Goal: Navigation & Orientation: Find specific page/section

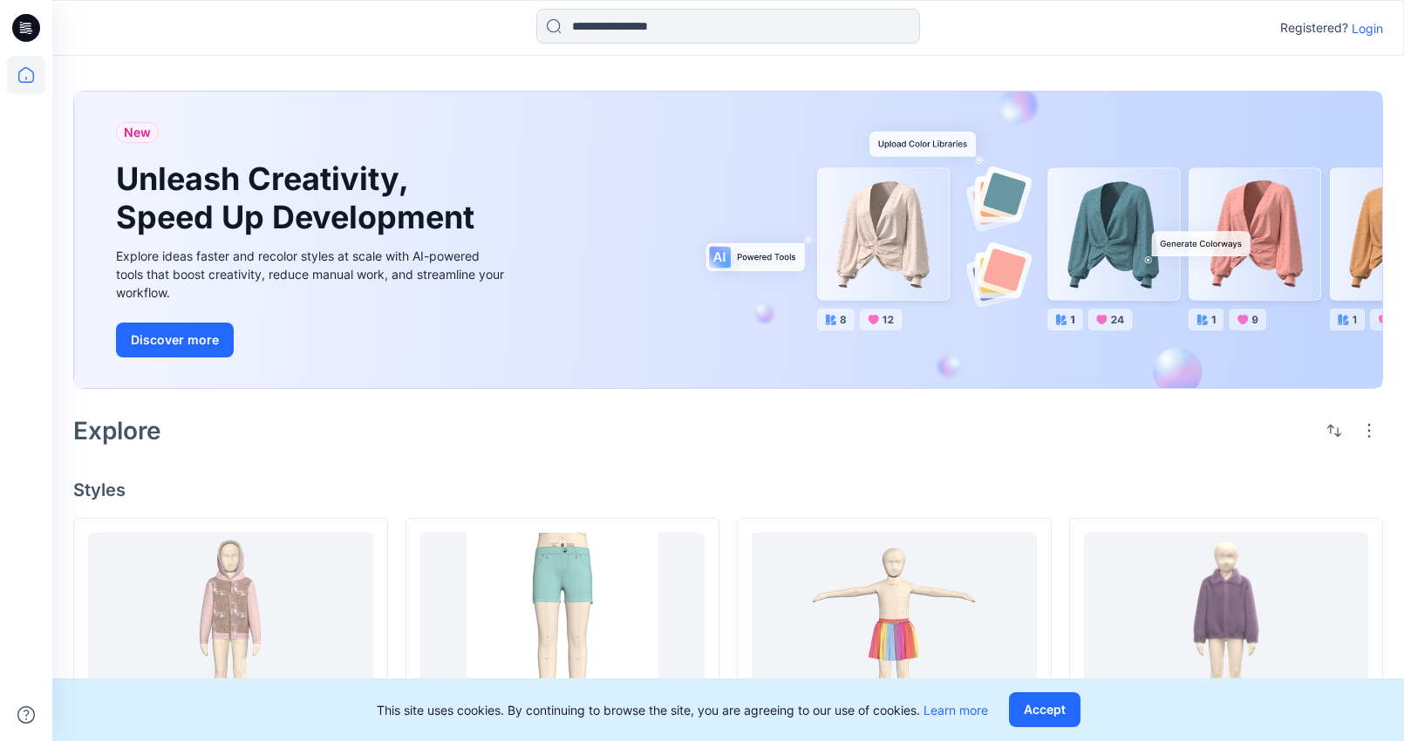
click at [1362, 27] on p "Login" at bounding box center [1367, 28] width 31 height 18
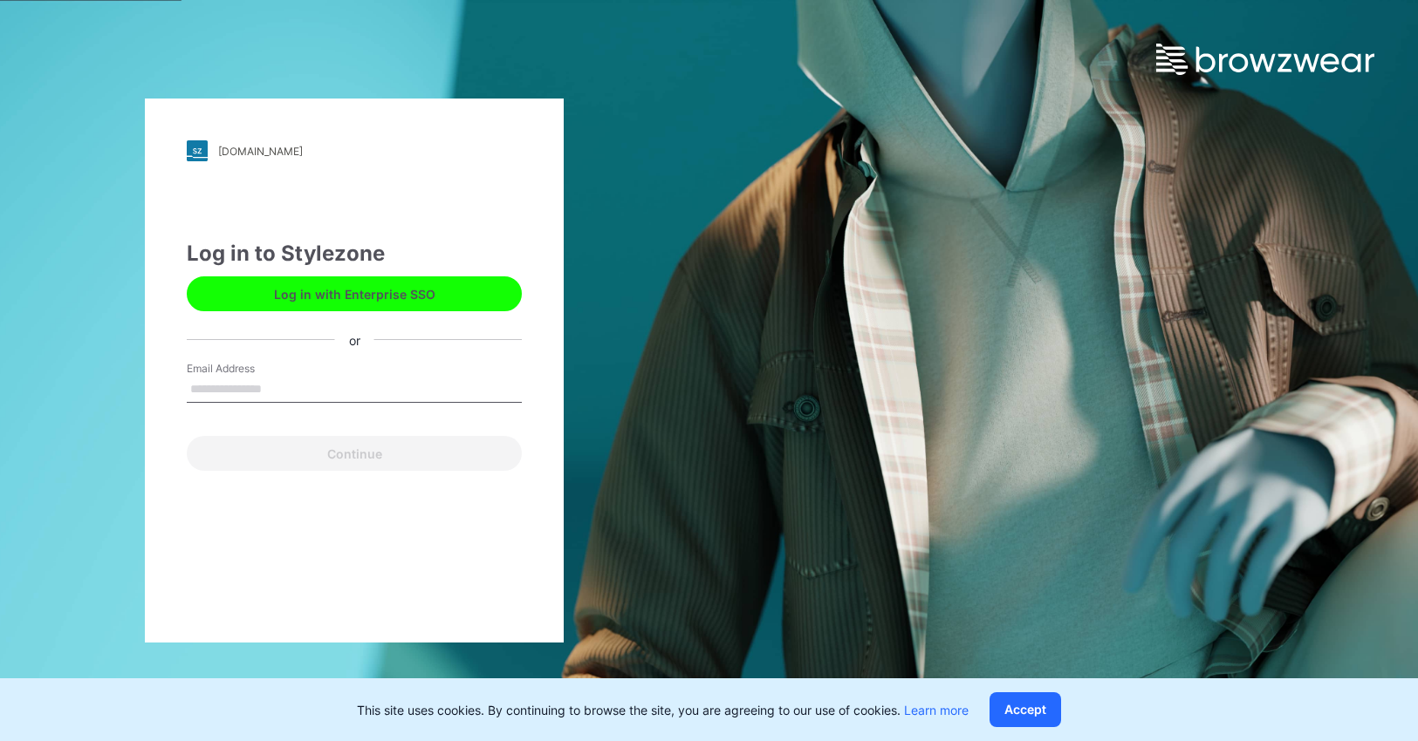
click at [353, 289] on button "Log in with Enterprise SSO" at bounding box center [354, 294] width 335 height 35
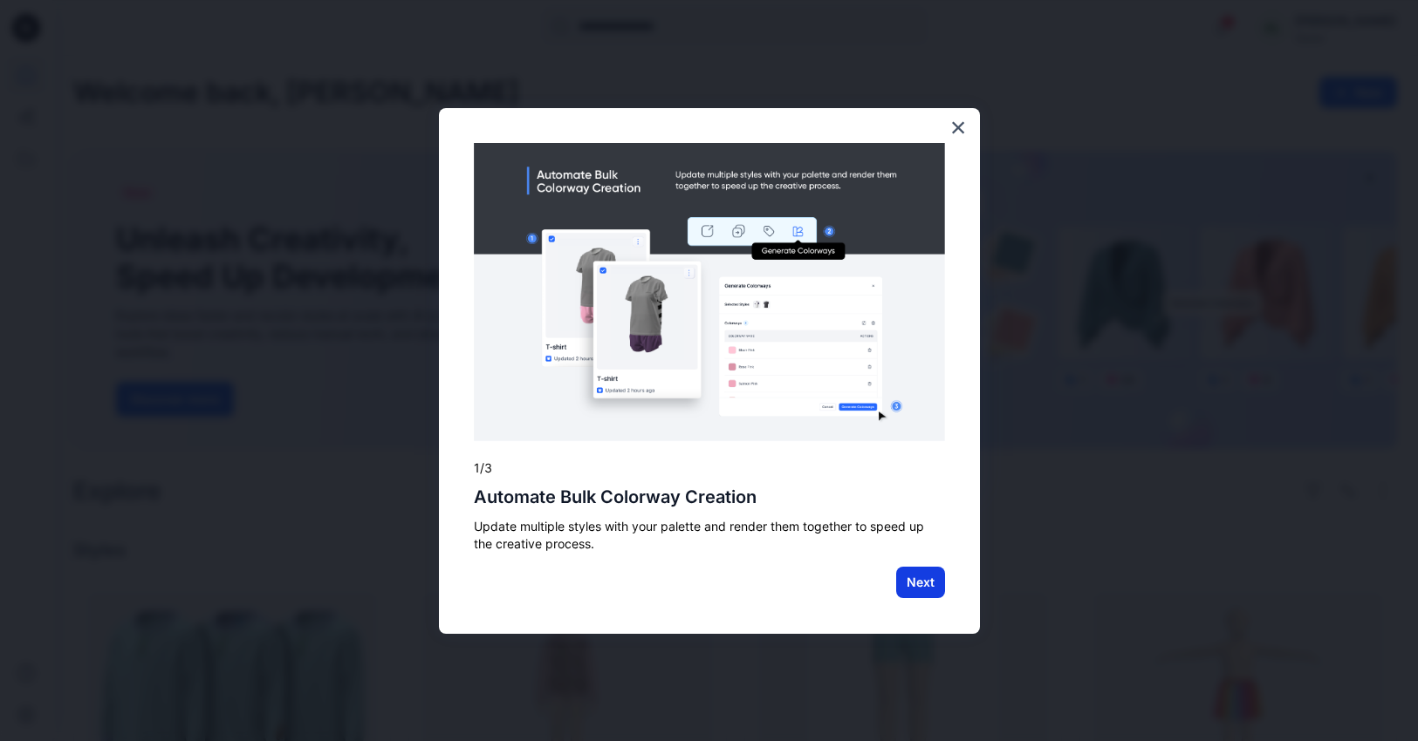
click at [916, 587] on button "Next" at bounding box center [920, 582] width 49 height 31
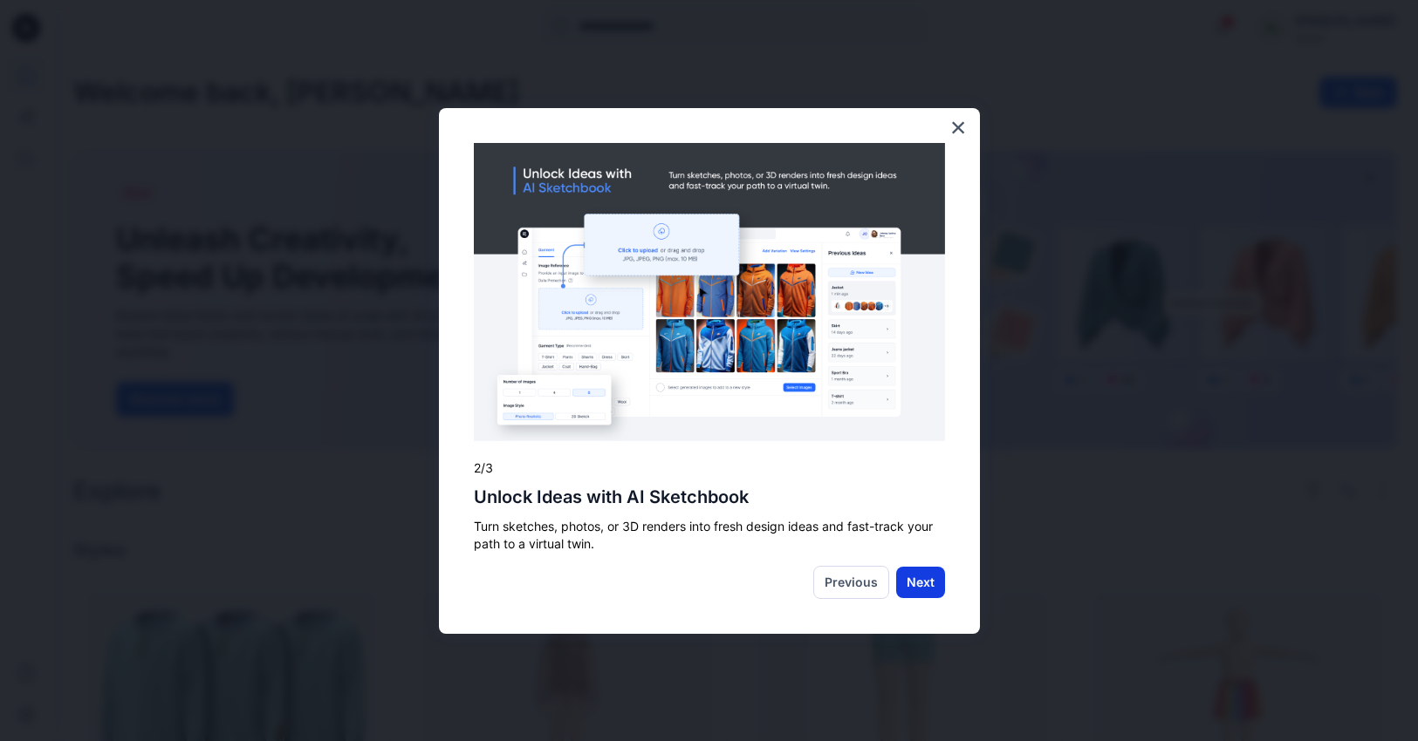
click at [919, 577] on button "Next" at bounding box center [920, 582] width 49 height 31
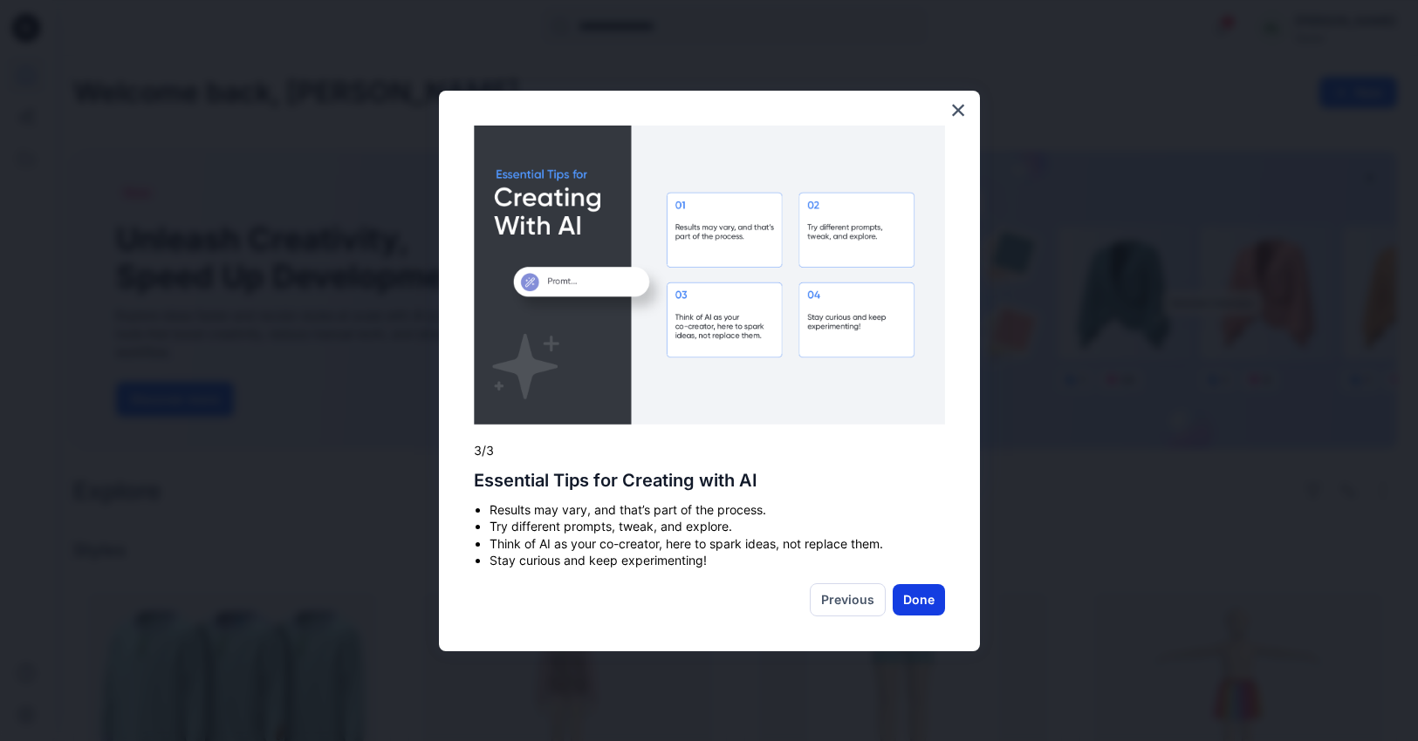
click at [911, 591] on button "Done" at bounding box center [918, 599] width 52 height 31
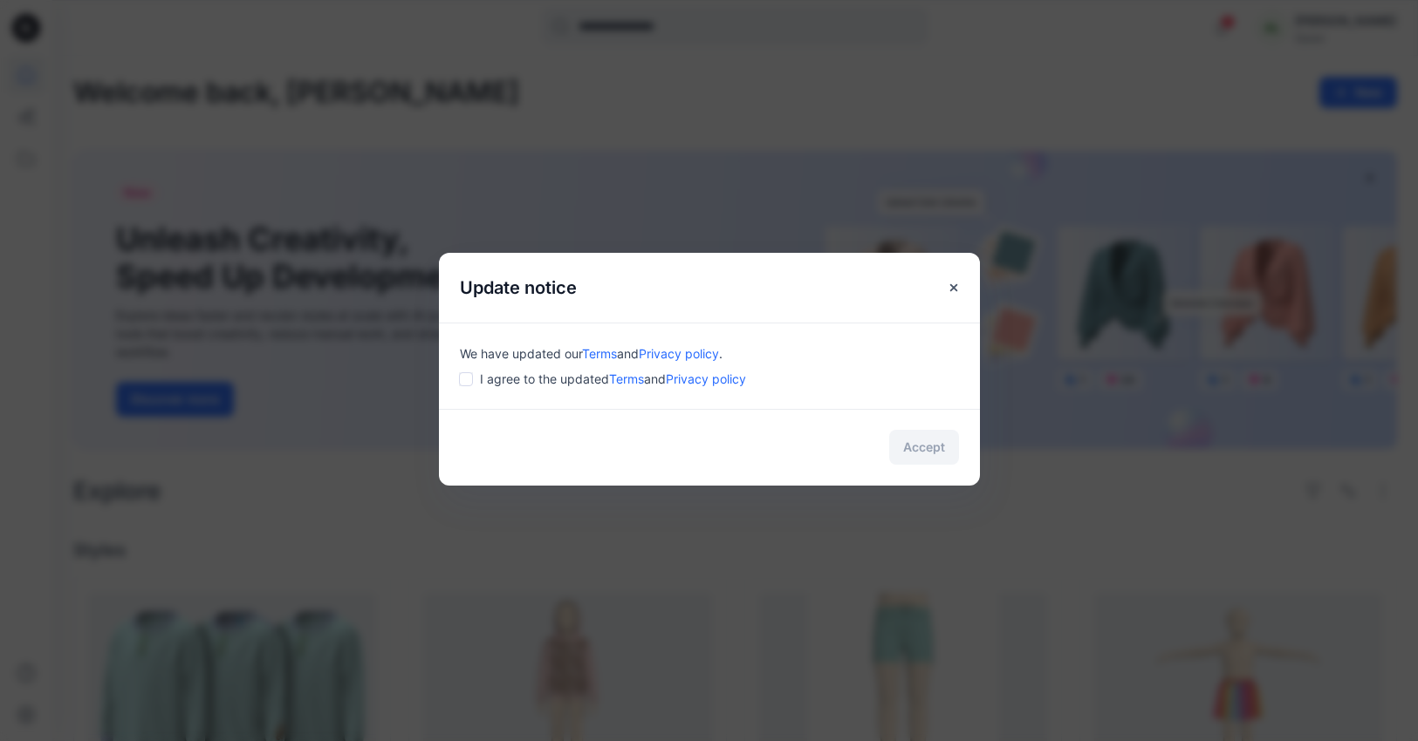
click at [465, 372] on div "I agree to the updated Terms and Privacy policy" at bounding box center [709, 379] width 499 height 18
click at [948, 453] on button "Accept" at bounding box center [924, 447] width 70 height 35
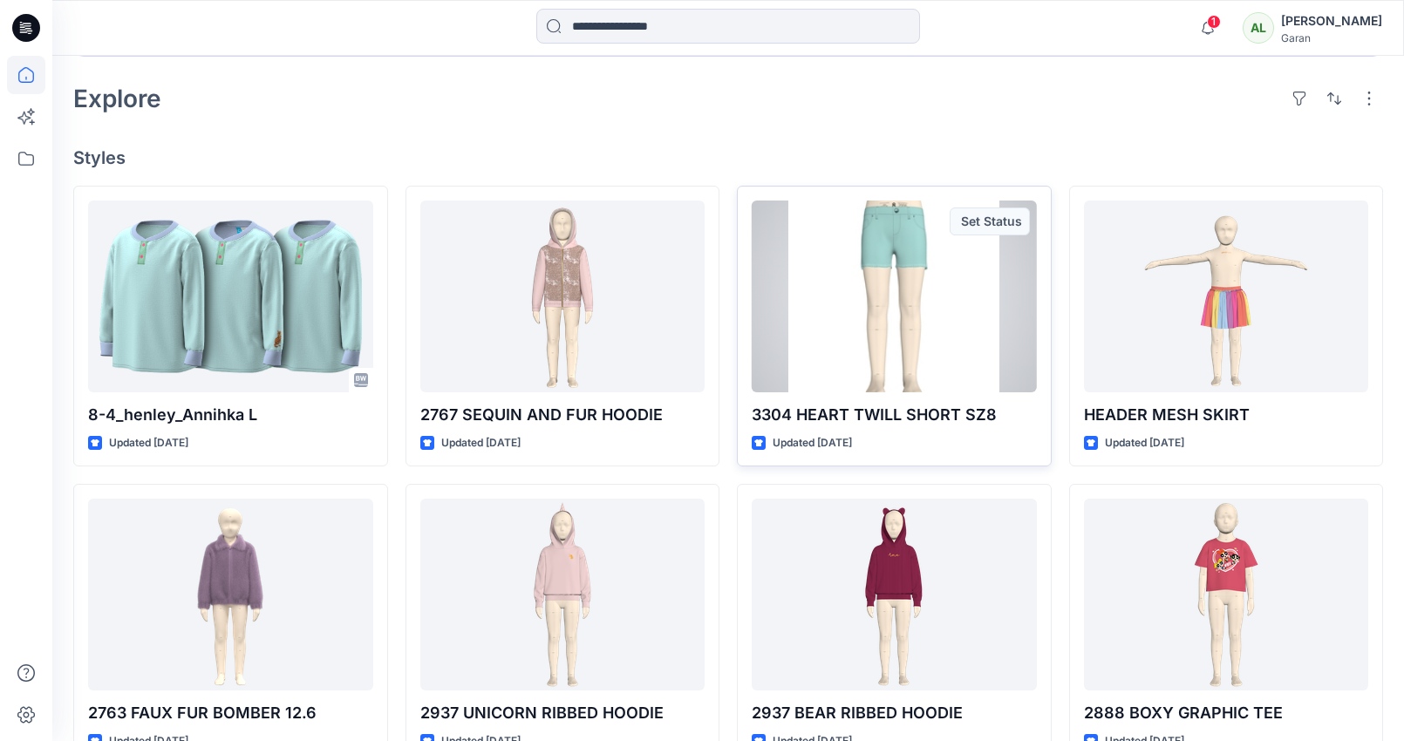
scroll to position [382, 0]
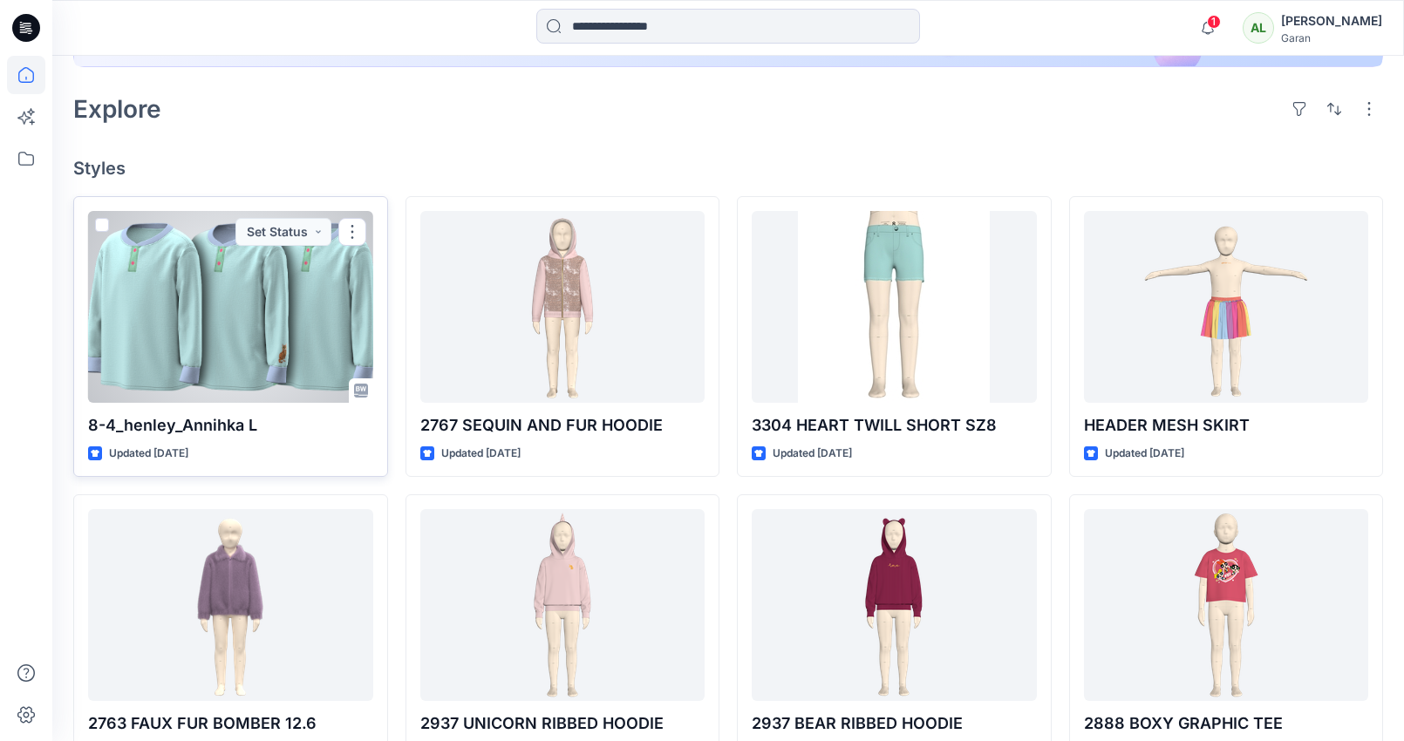
click at [258, 366] on div at bounding box center [230, 307] width 285 height 192
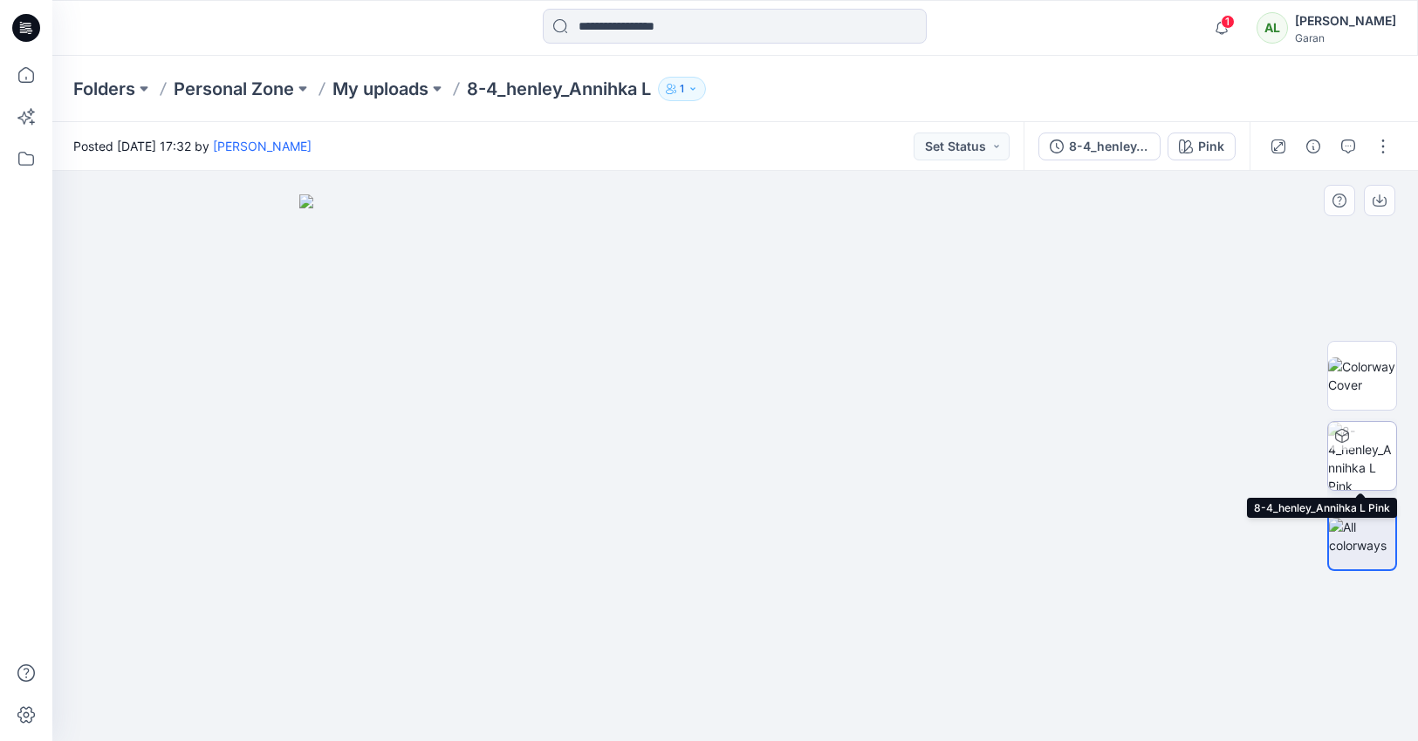
click at [1356, 461] on img at bounding box center [1362, 456] width 68 height 68
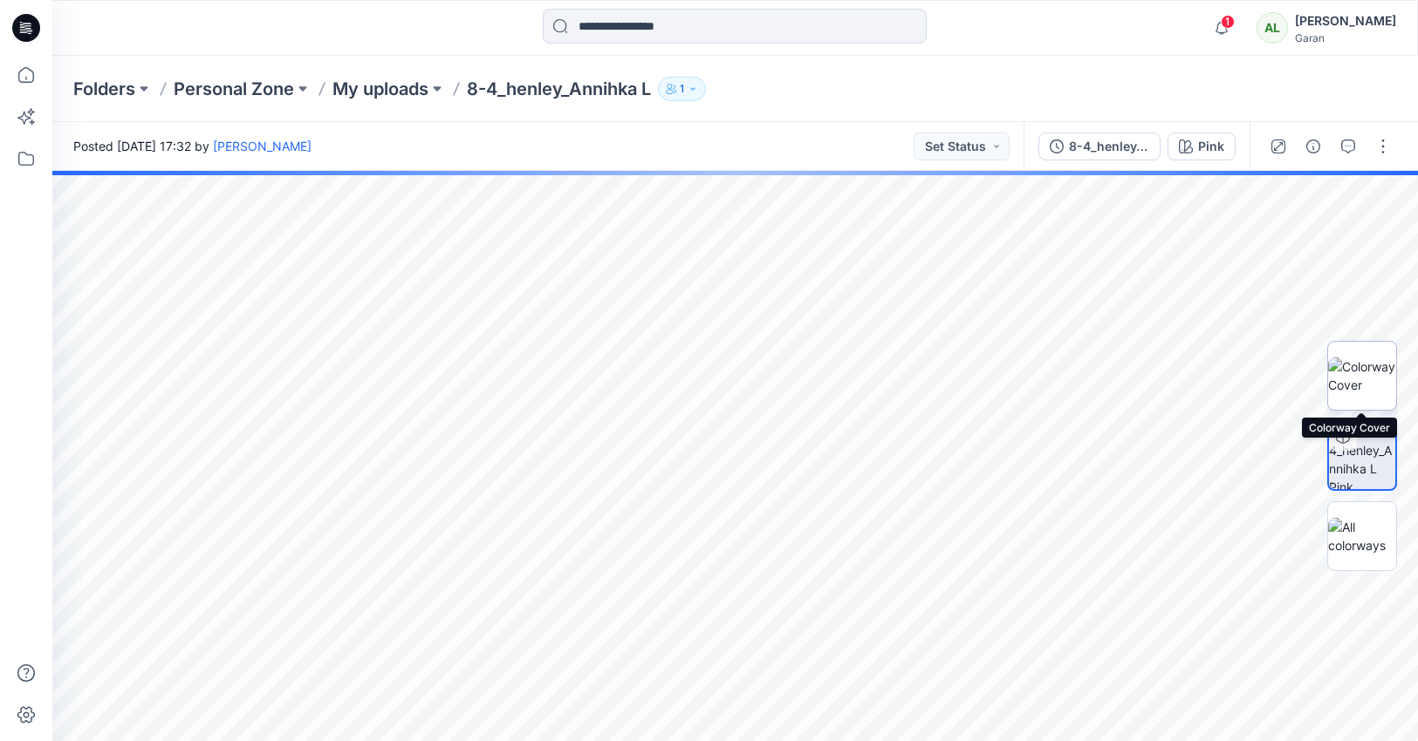
click at [1363, 381] on img at bounding box center [1362, 376] width 68 height 37
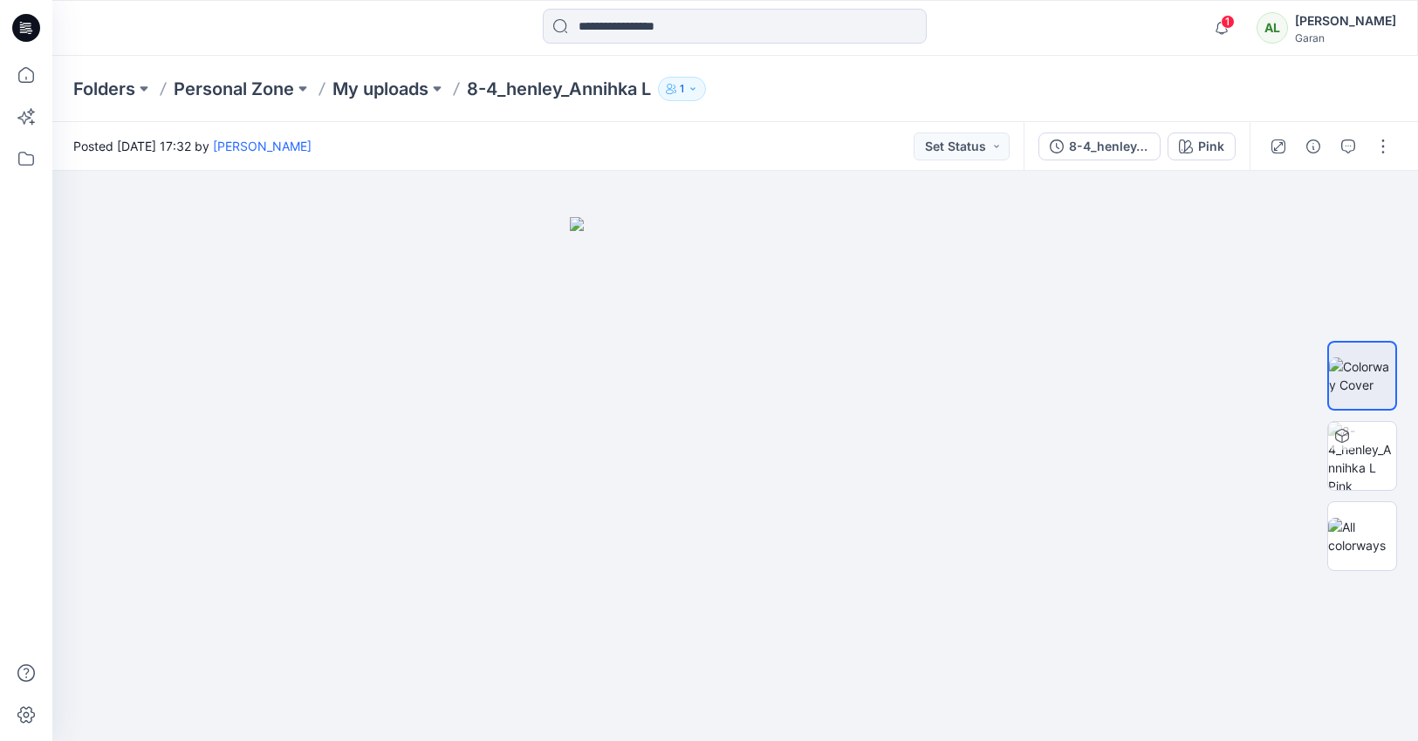
click at [965, 98] on div "Folders Personal Zone My uploads 8-4_henley_Annihka L 1" at bounding box center [666, 89] width 1187 height 24
click at [435, 89] on button at bounding box center [436, 89] width 17 height 24
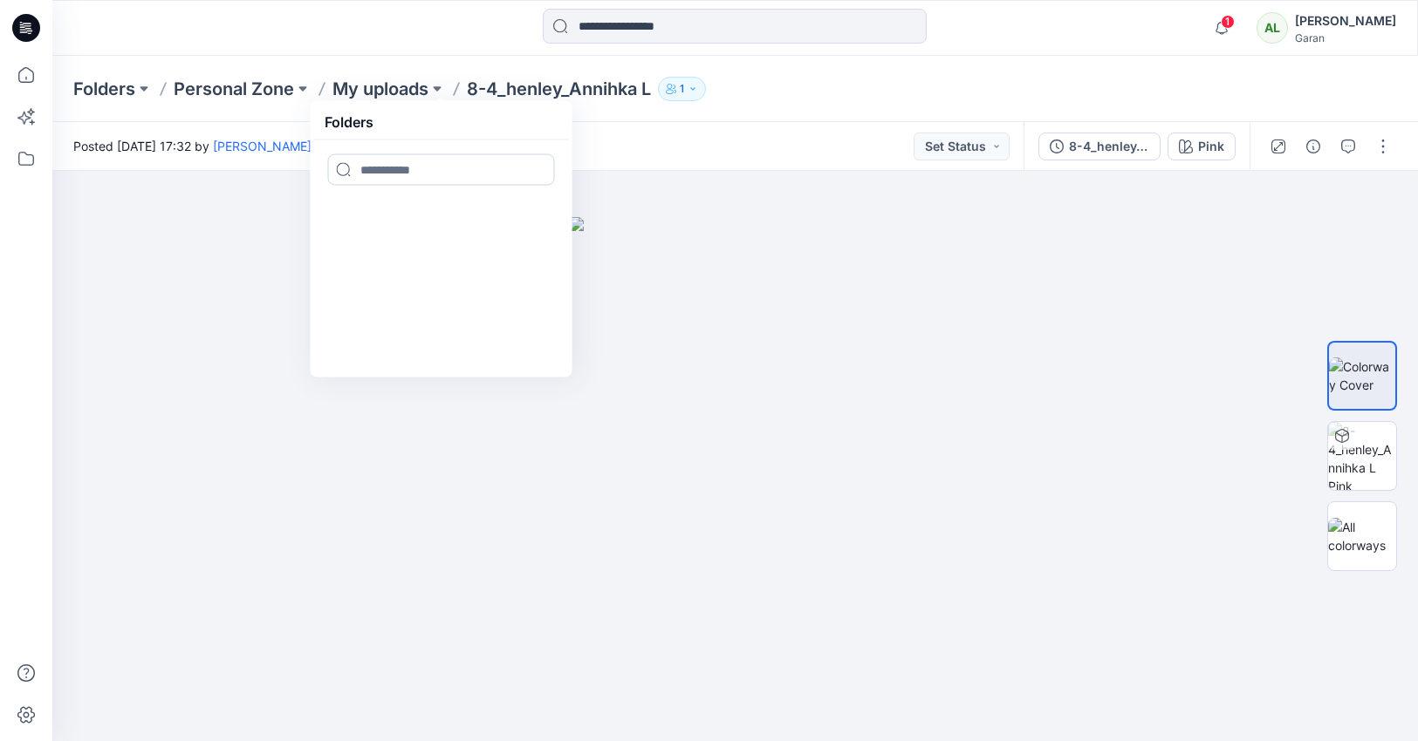
click at [429, 163] on input at bounding box center [441, 169] width 227 height 31
click at [270, 82] on p "Personal Zone" at bounding box center [234, 89] width 120 height 24
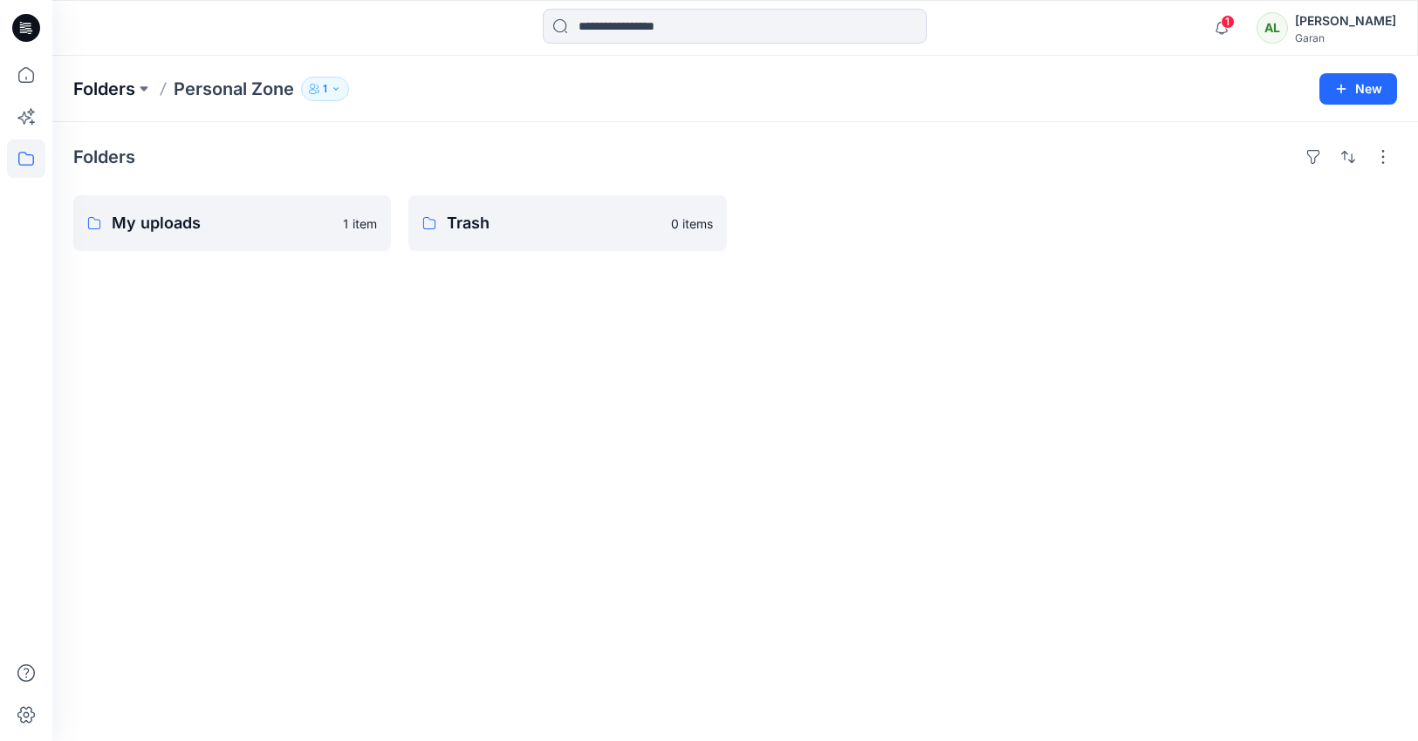
click at [120, 87] on p "Folders" at bounding box center [104, 89] width 62 height 24
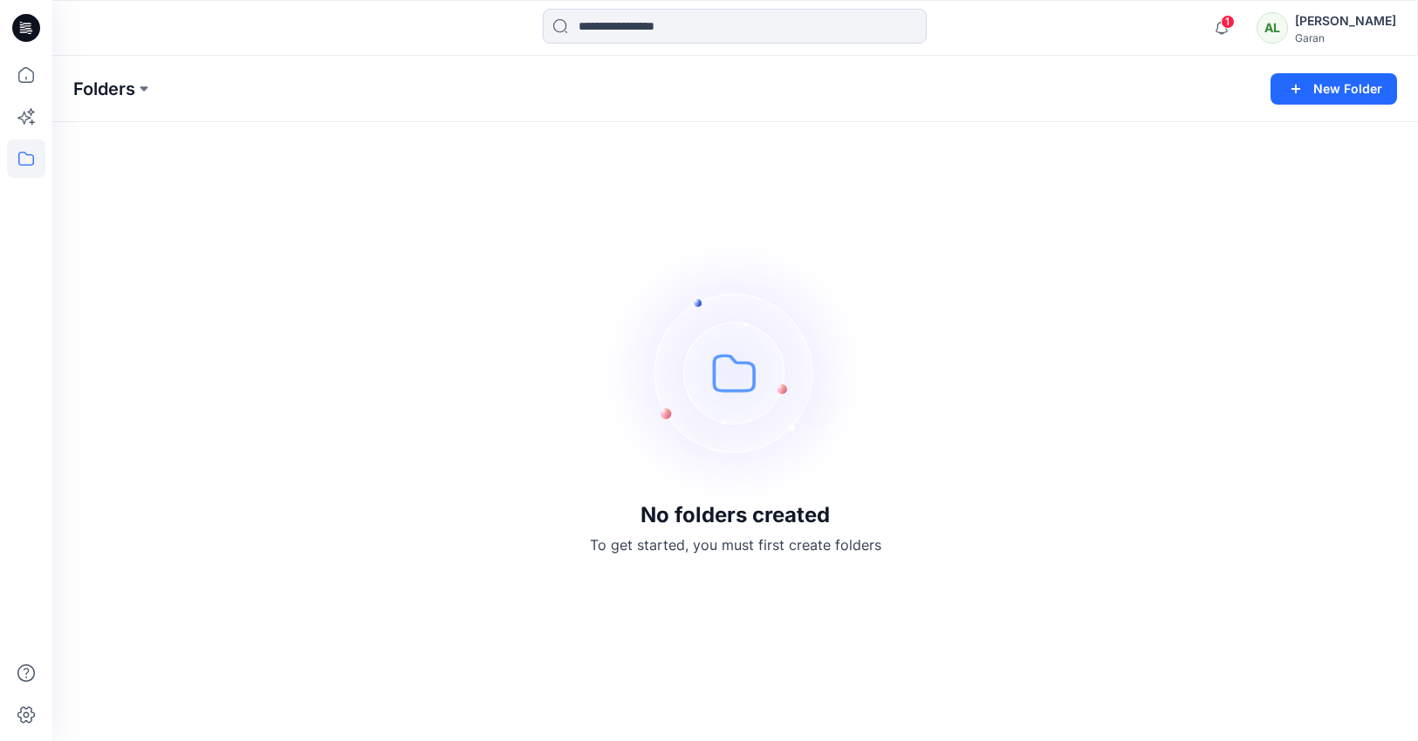
click at [130, 85] on p "Folders" at bounding box center [104, 89] width 62 height 24
click at [115, 92] on p "Folders" at bounding box center [104, 89] width 62 height 24
click at [492, 82] on div "Folders" at bounding box center [666, 89] width 1187 height 24
click at [375, 173] on div "No folders created To get started, you must first create folders" at bounding box center [734, 399] width 1365 height 686
click at [12, 719] on icon at bounding box center [26, 715] width 38 height 38
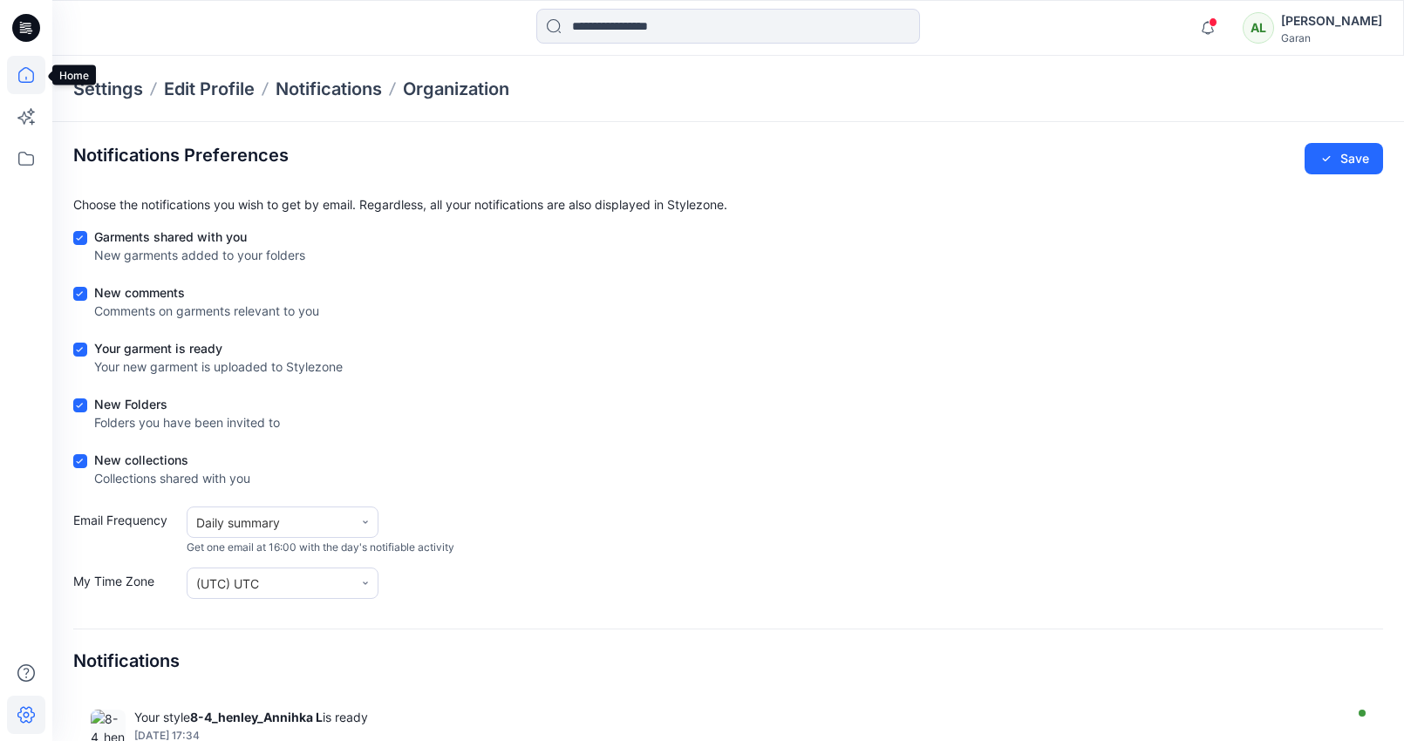
click at [17, 74] on icon at bounding box center [26, 75] width 38 height 38
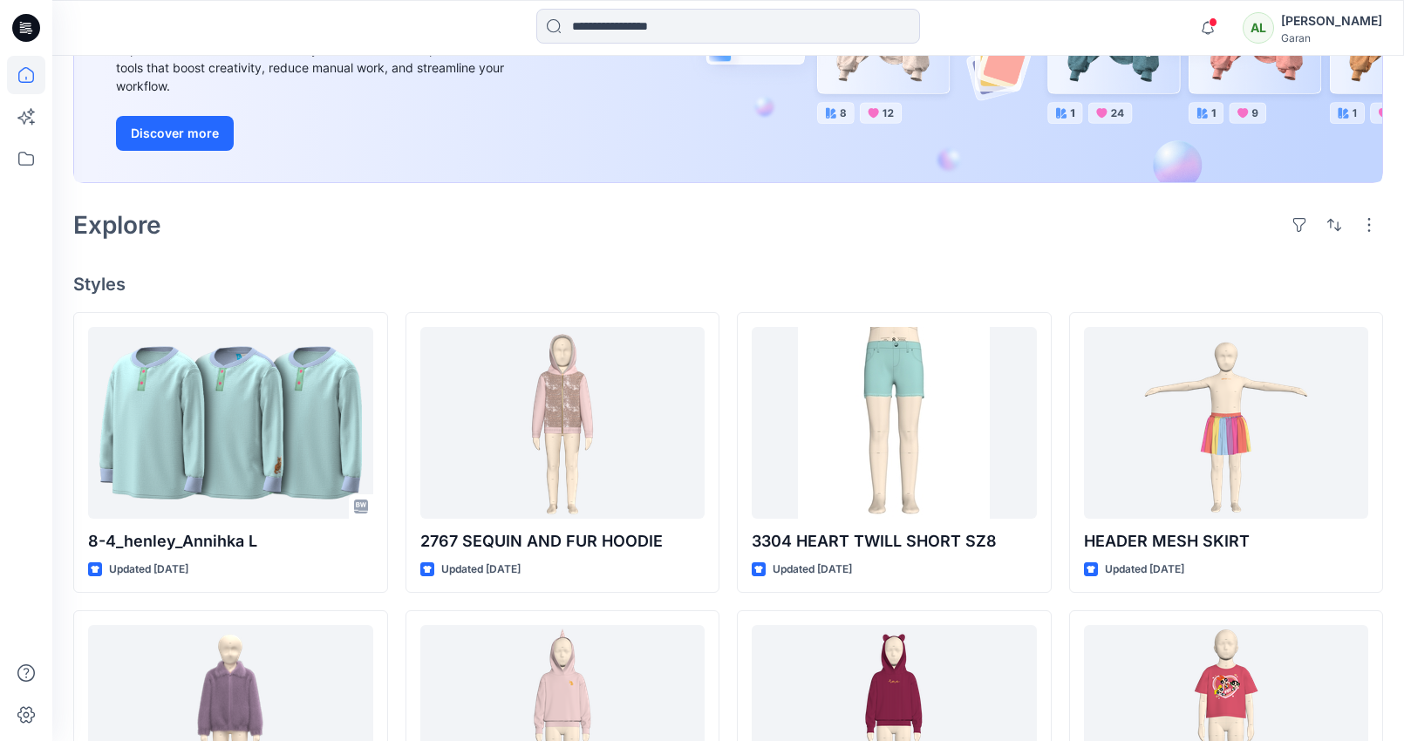
scroll to position [292, 0]
